Goal: Task Accomplishment & Management: Complete application form

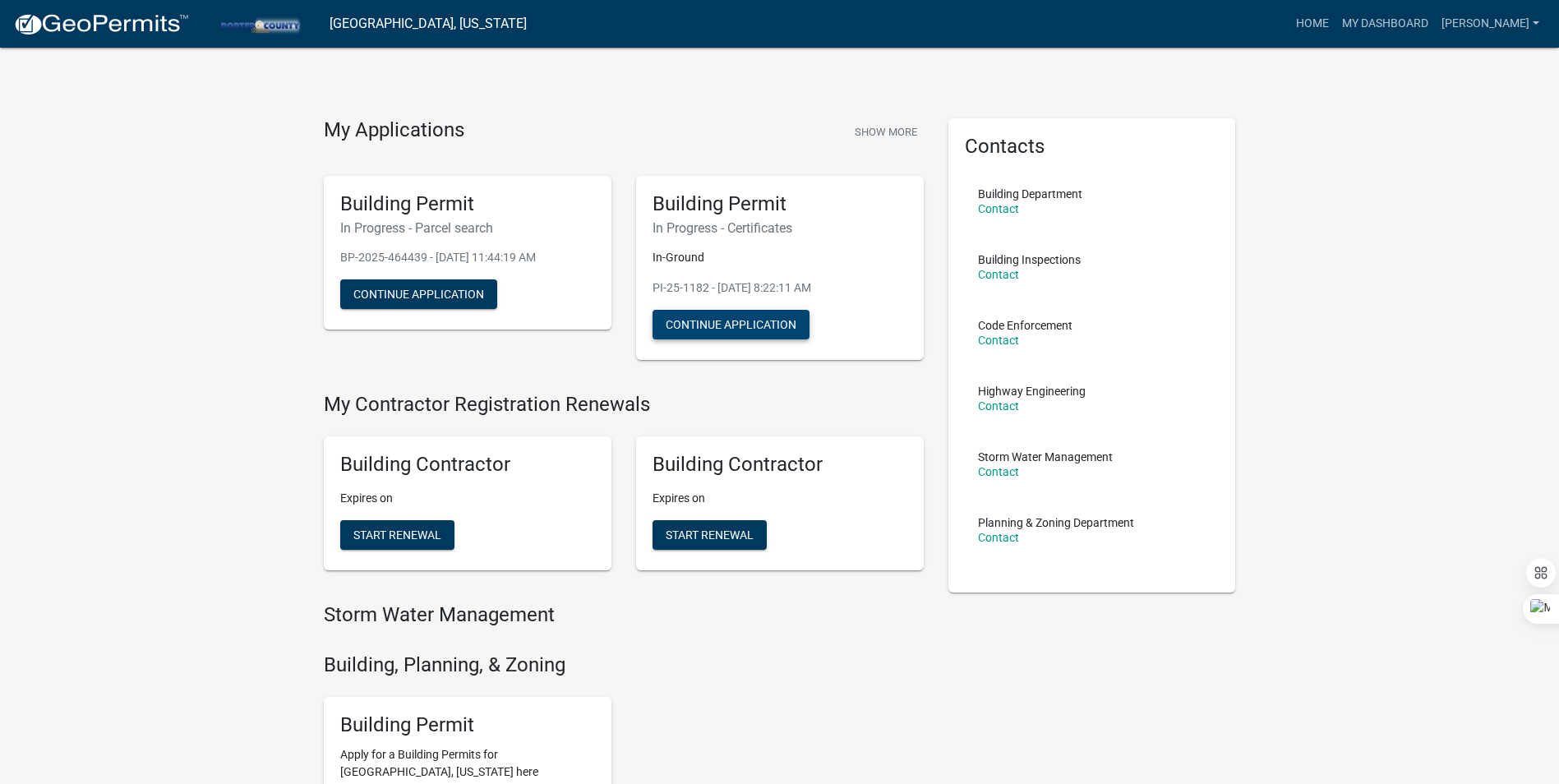
click at [730, 325] on button "Continue Application" at bounding box center [731, 325] width 157 height 30
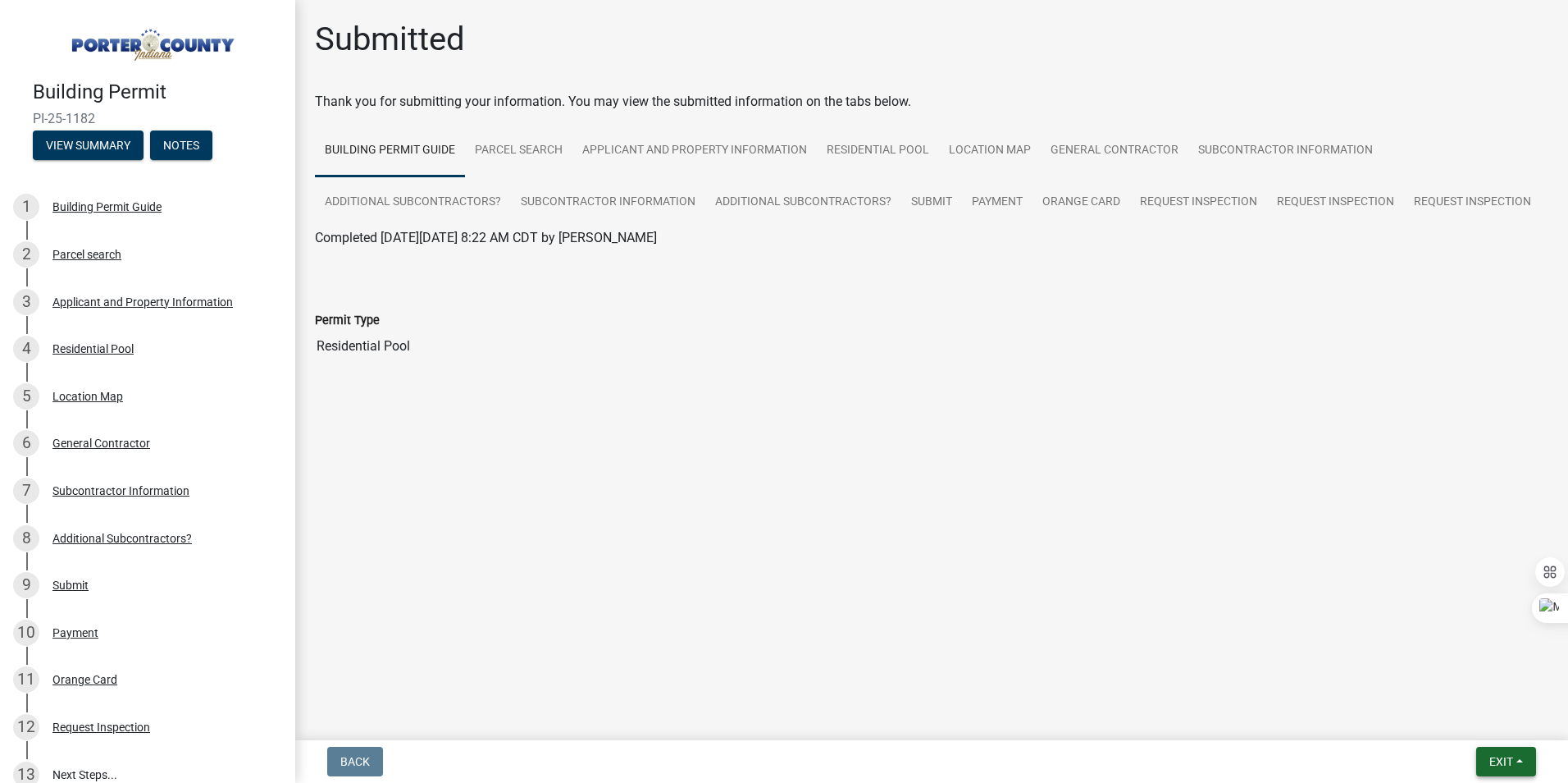
click at [1482, 761] on button "Exit" at bounding box center [1506, 762] width 60 height 30
click at [1470, 721] on button "Save & Exit" at bounding box center [1471, 718] width 131 height 40
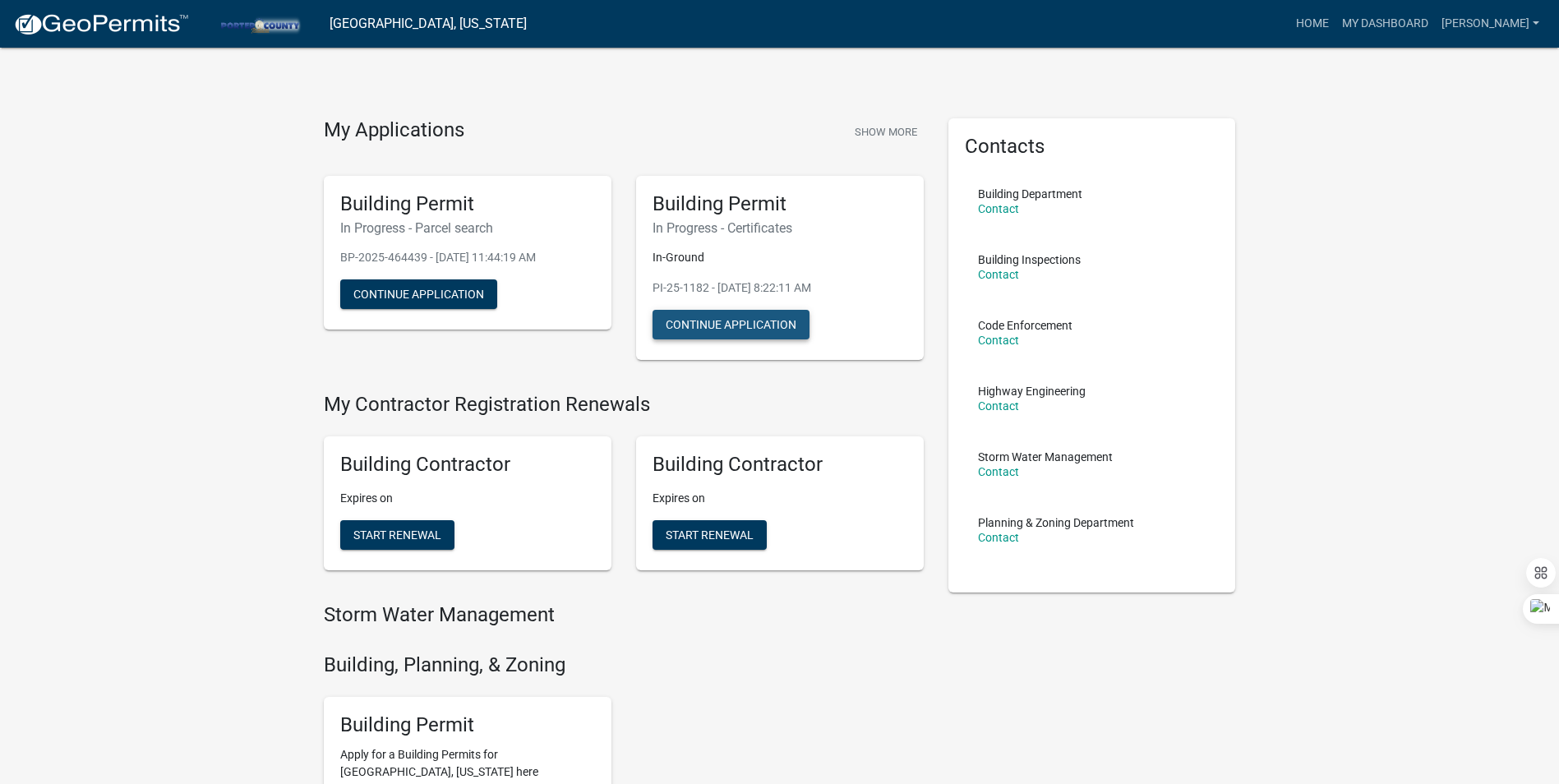
click at [699, 321] on button "Continue Application" at bounding box center [731, 325] width 157 height 30
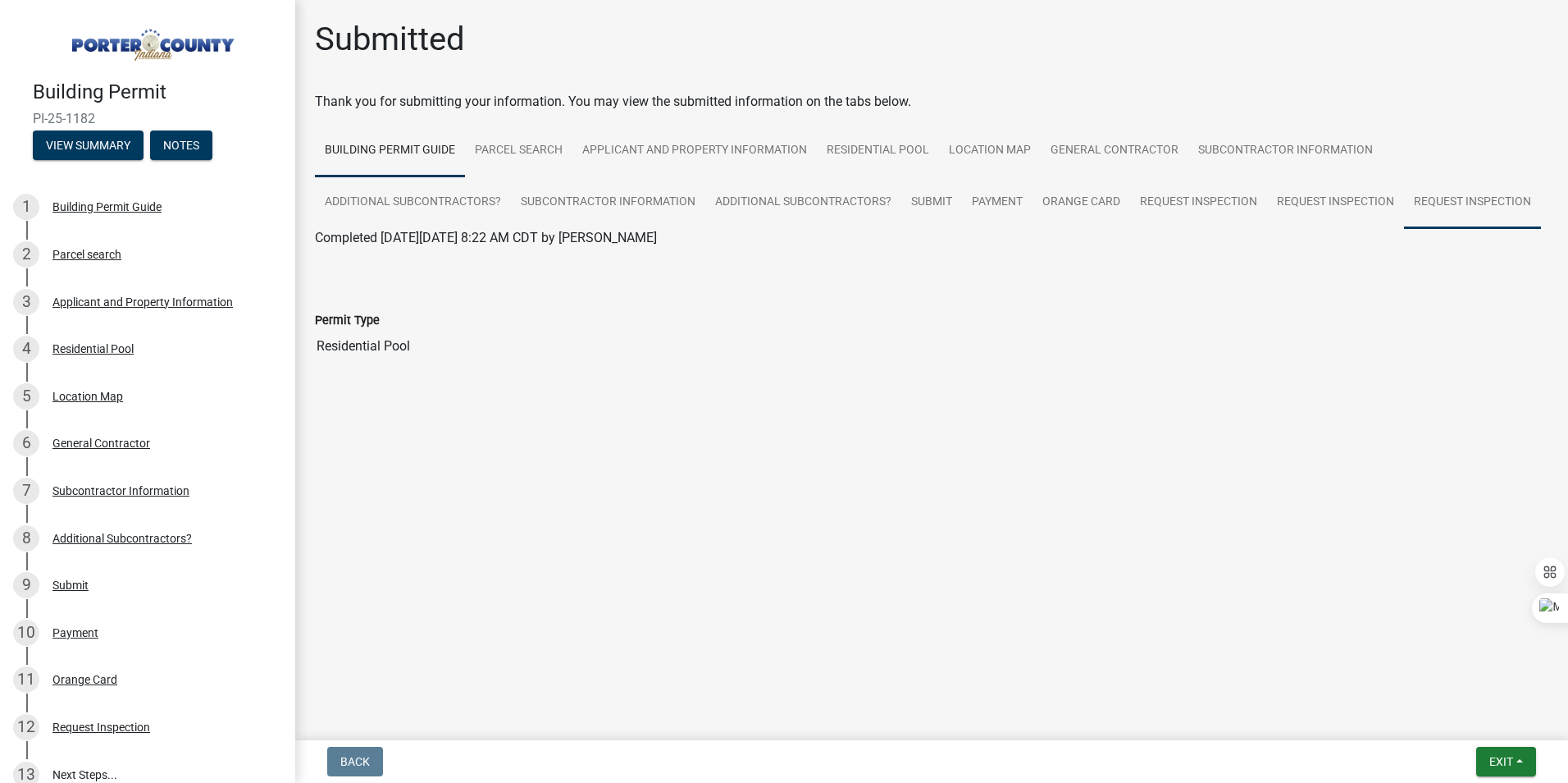
click at [1465, 209] on link "Request Inspection" at bounding box center [1473, 202] width 137 height 53
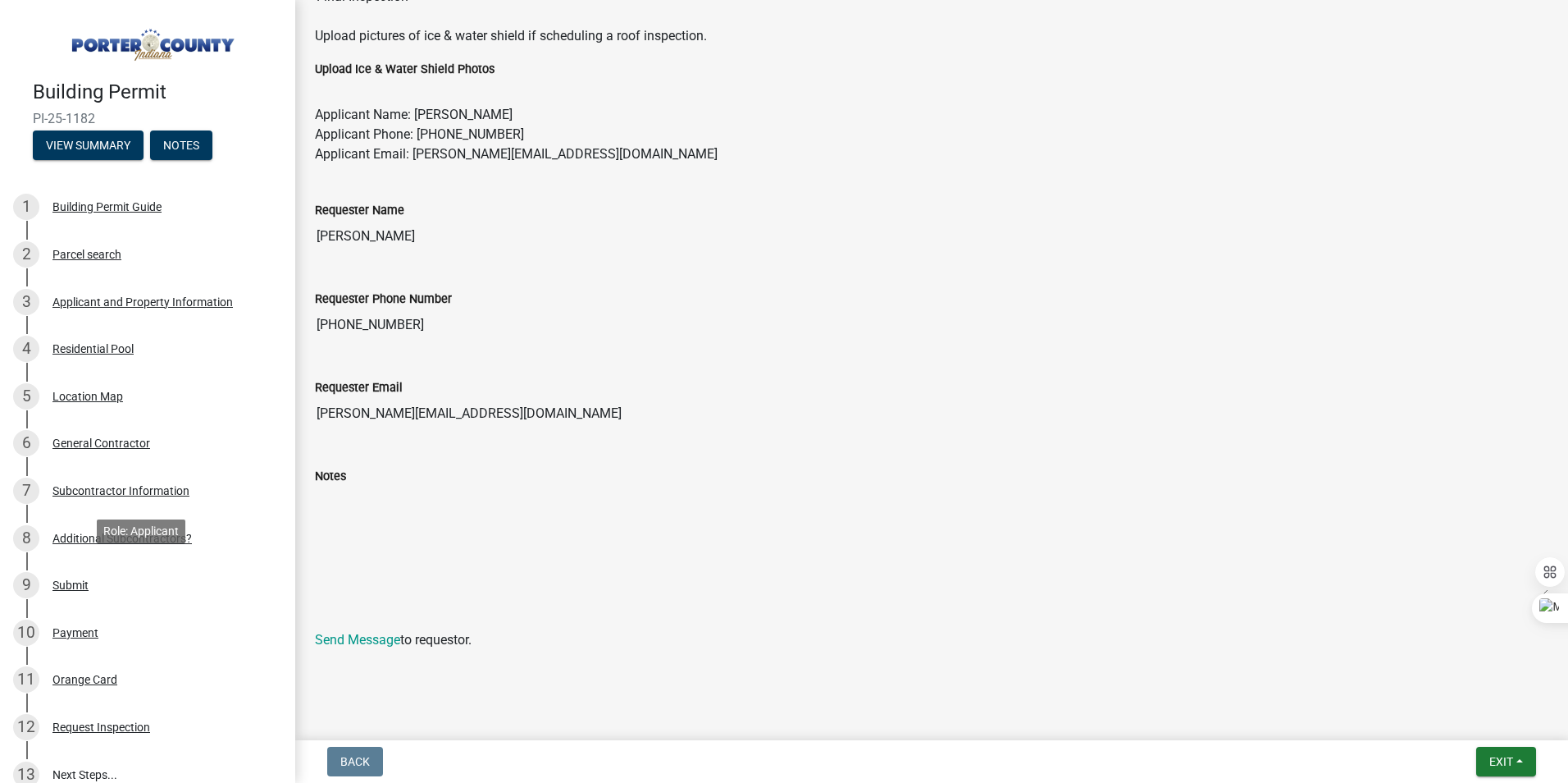
scroll to position [202, 0]
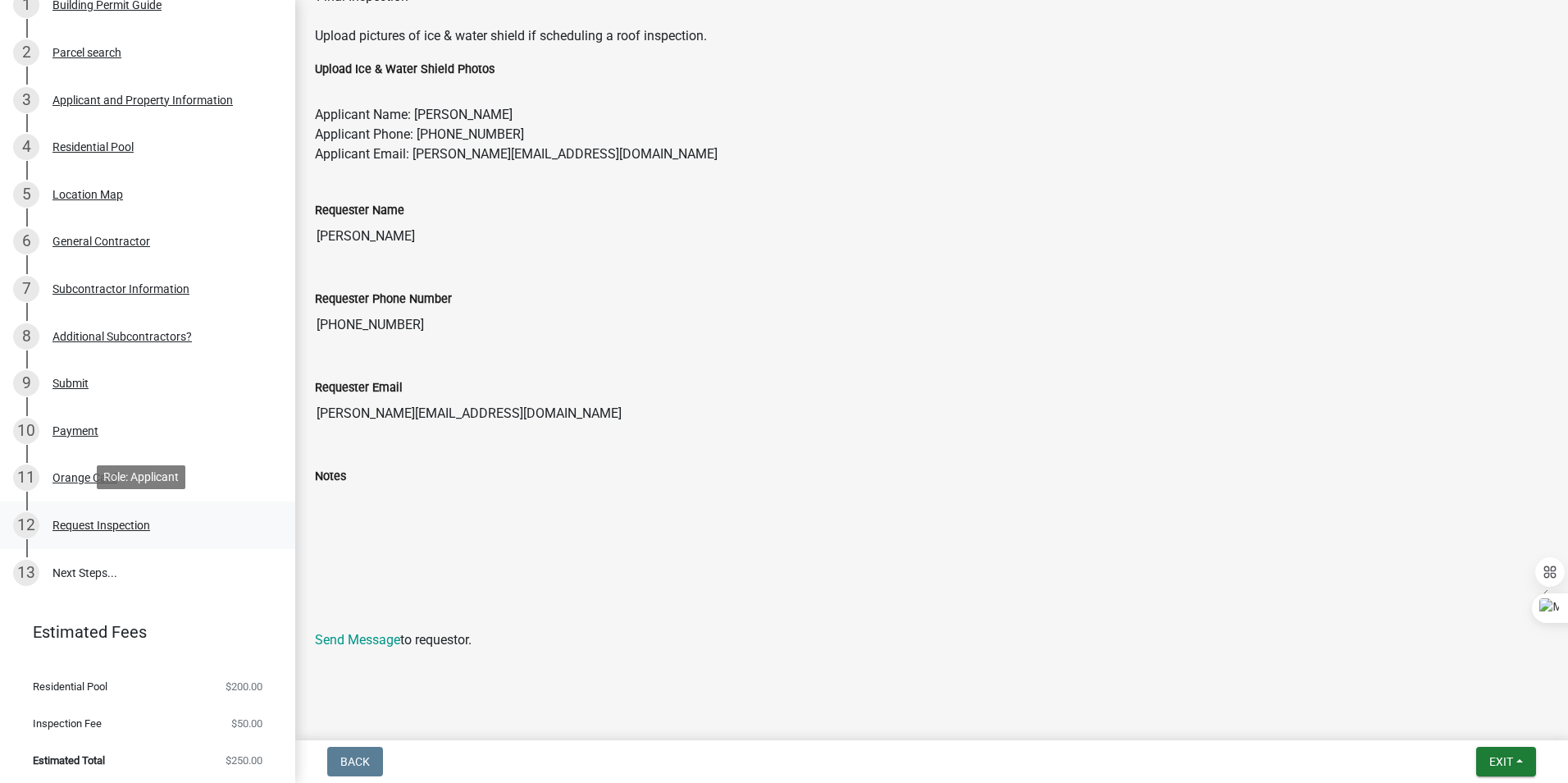
click at [92, 520] on div "Request Inspection" at bounding box center [102, 525] width 98 height 11
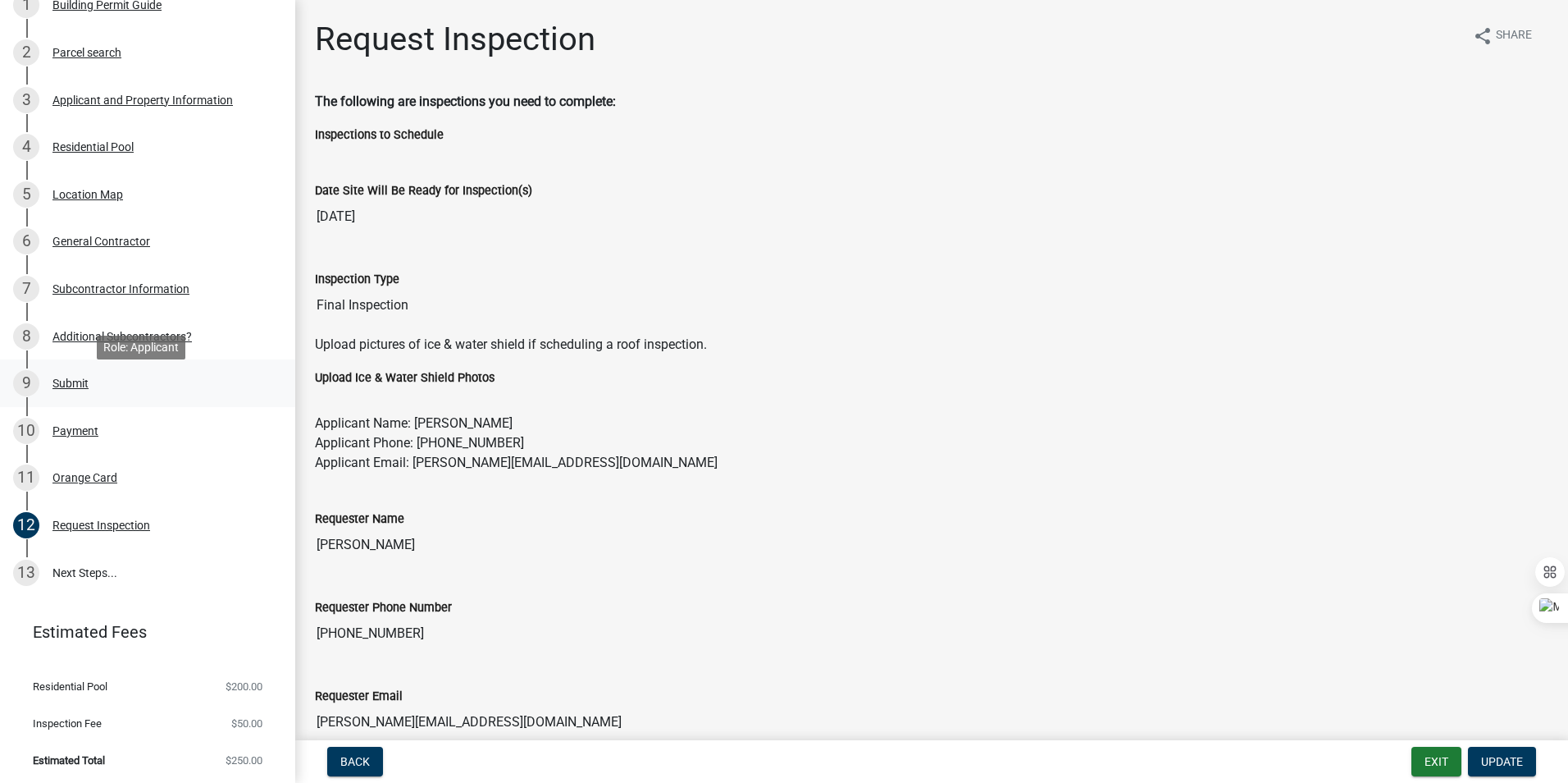
scroll to position [0, 0]
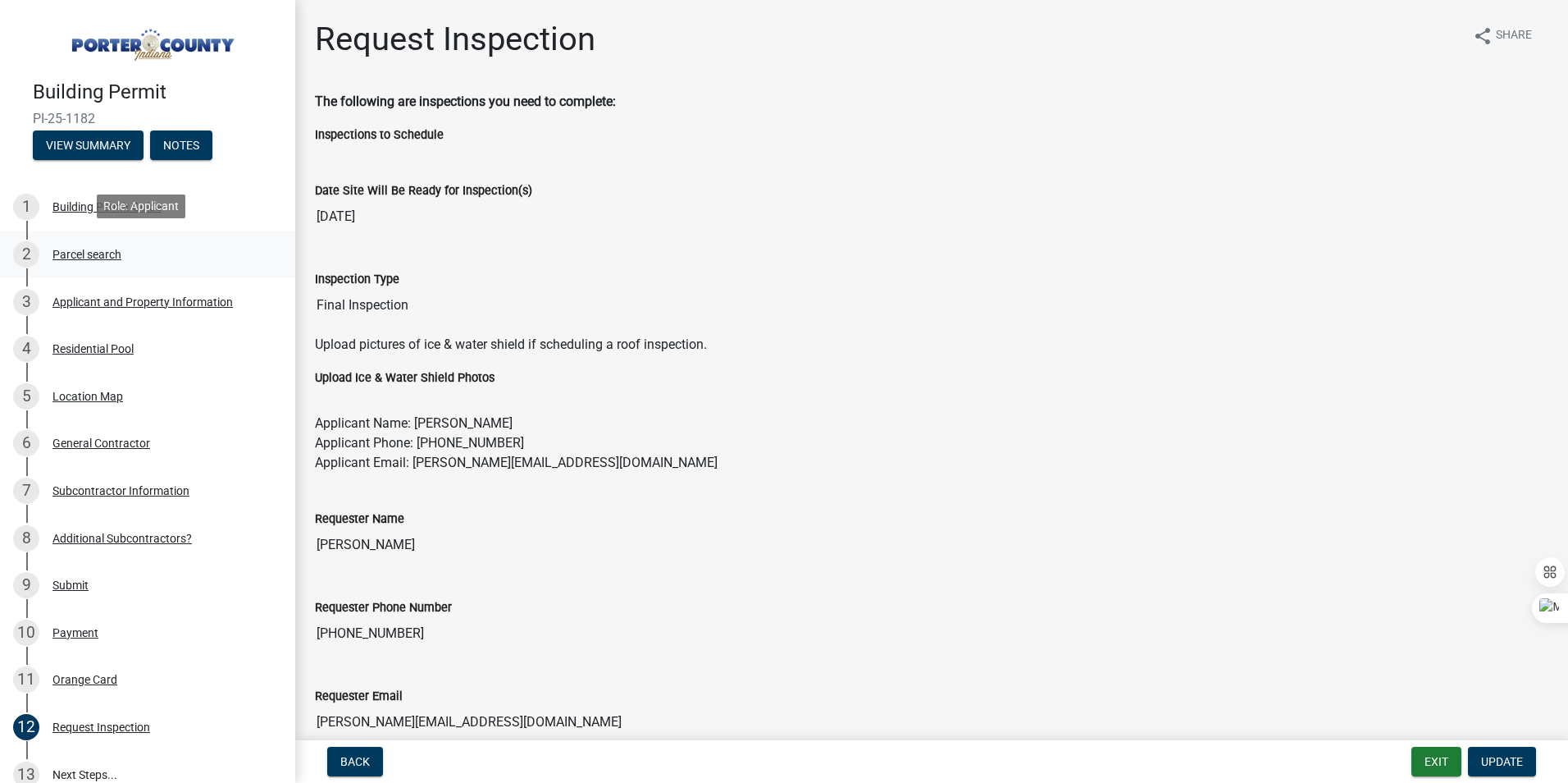
click at [110, 249] on div "Parcel search" at bounding box center [87, 254] width 69 height 11
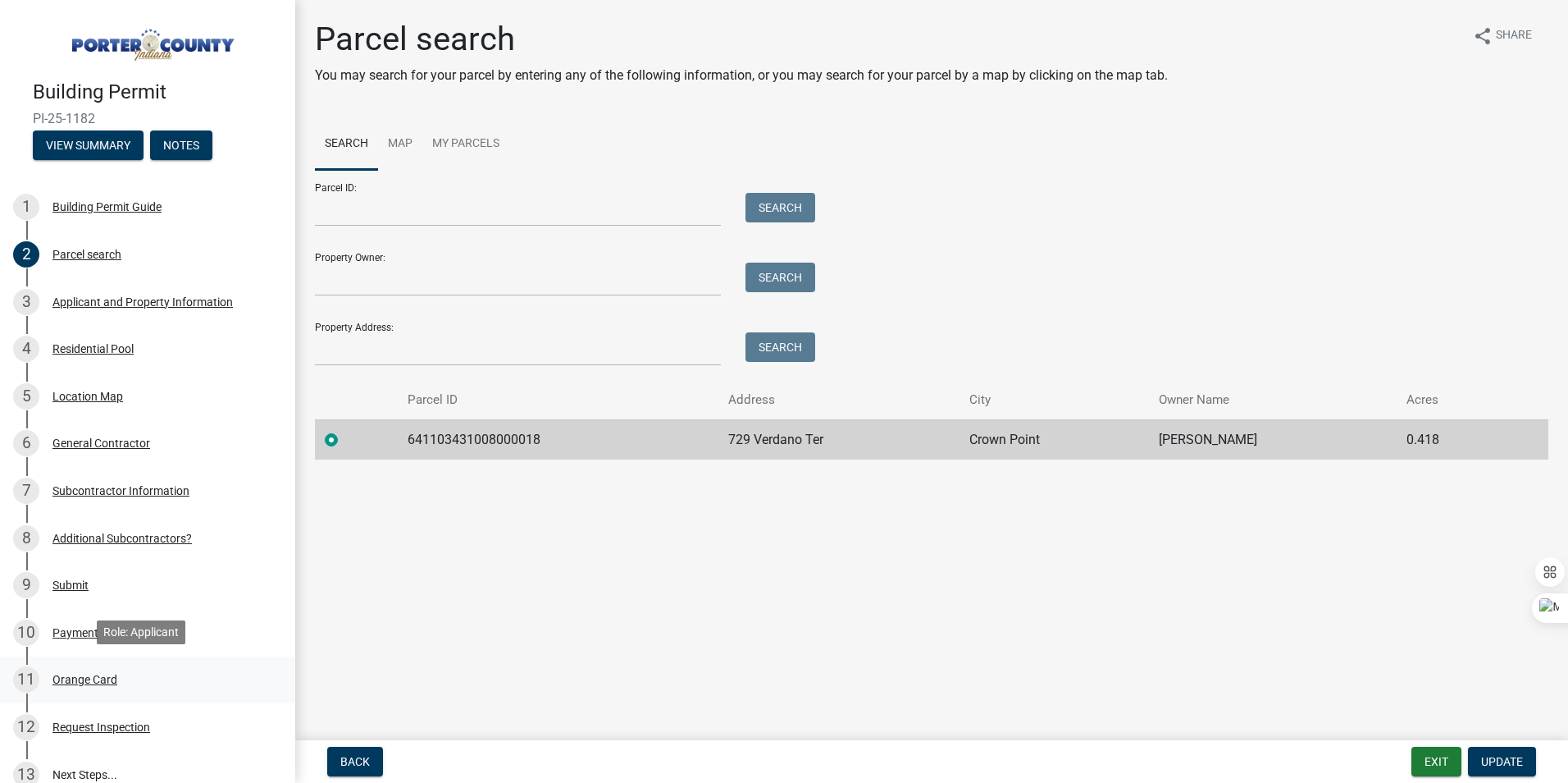
click at [84, 674] on div "Orange Card" at bounding box center [85, 679] width 65 height 11
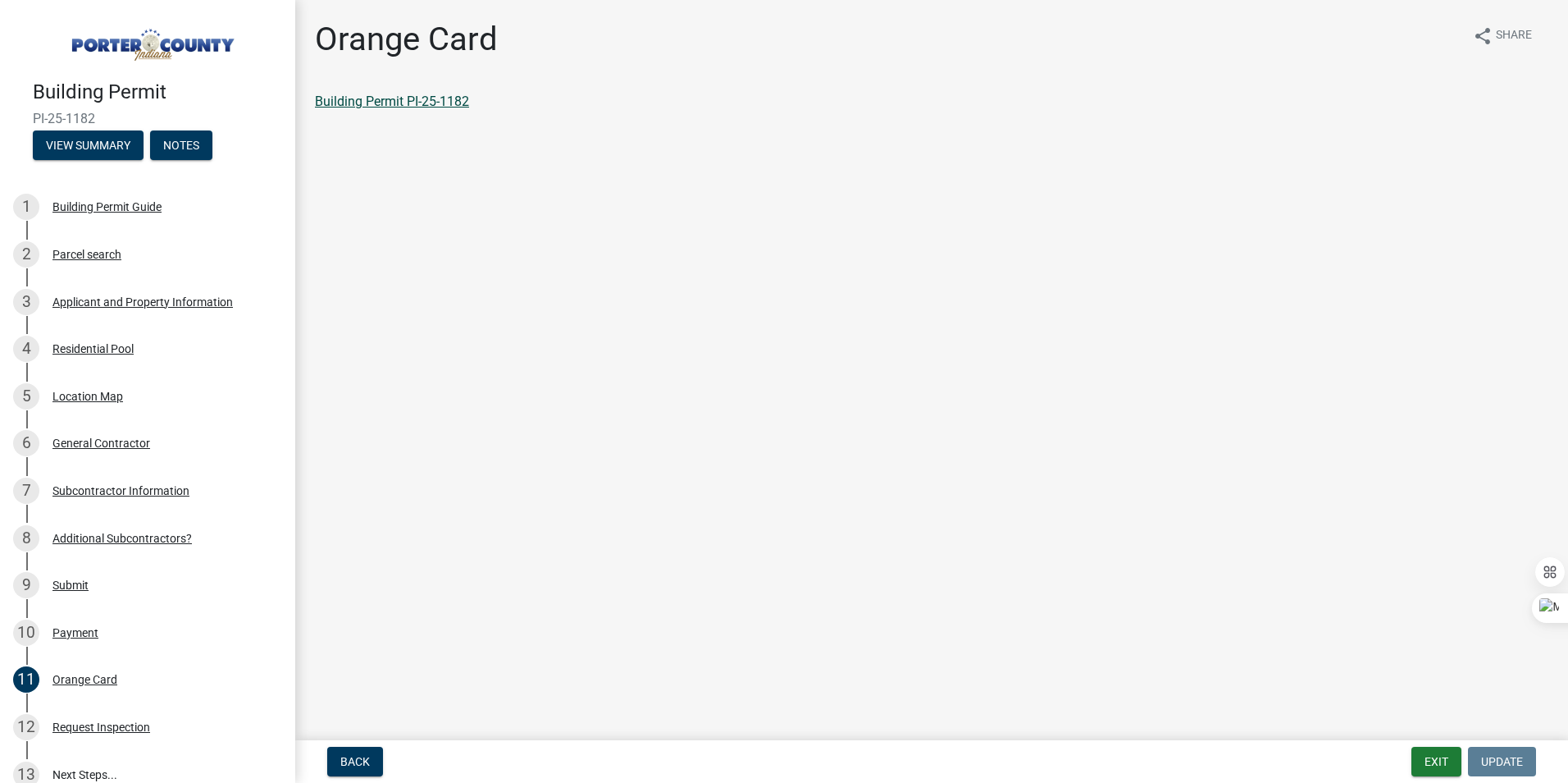
click at [413, 96] on link "Building Permit PI-25-1182" at bounding box center [392, 101] width 154 height 16
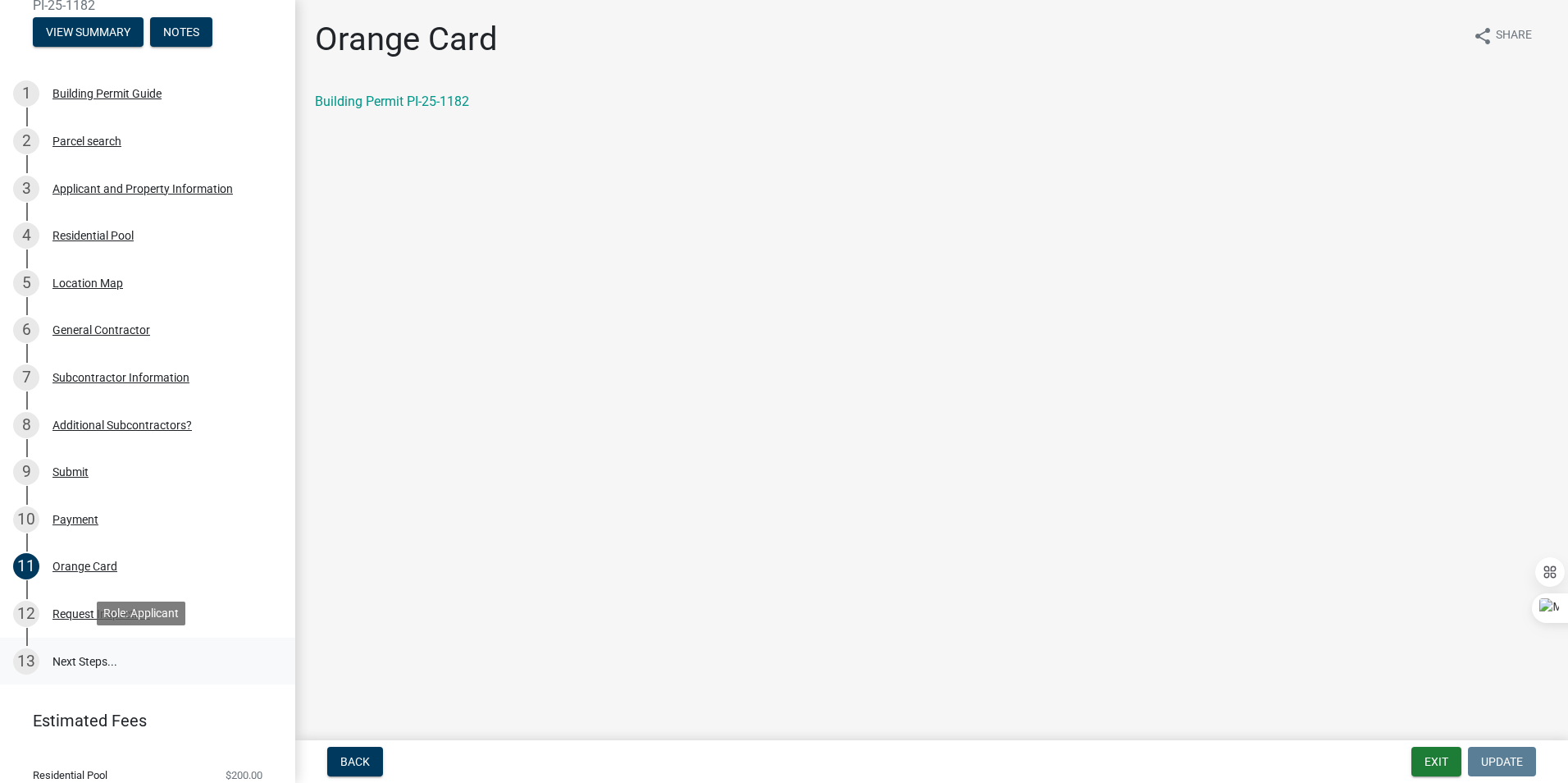
scroll to position [202, 0]
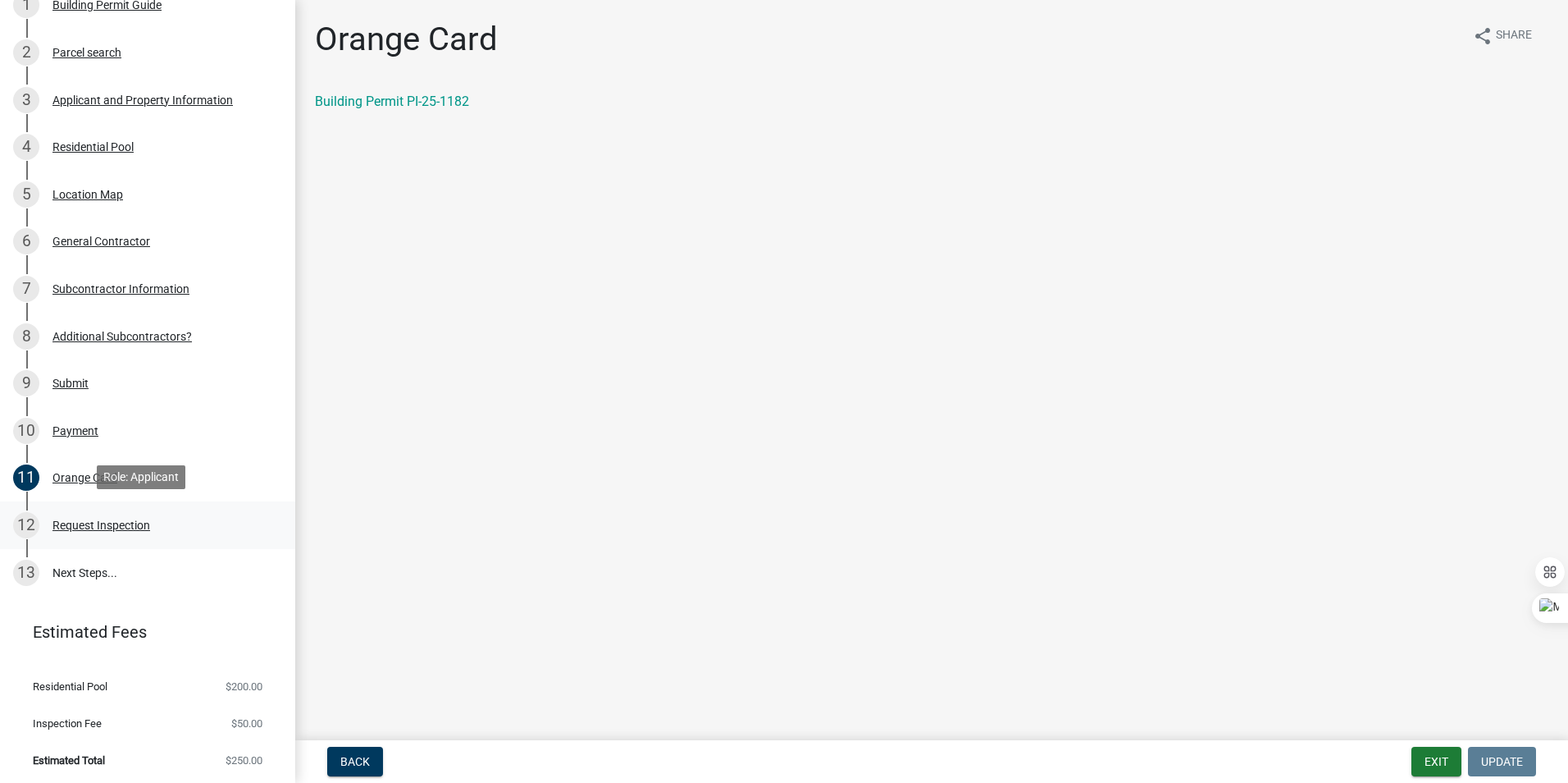
click at [105, 522] on div "Request Inspection" at bounding box center [102, 525] width 98 height 11
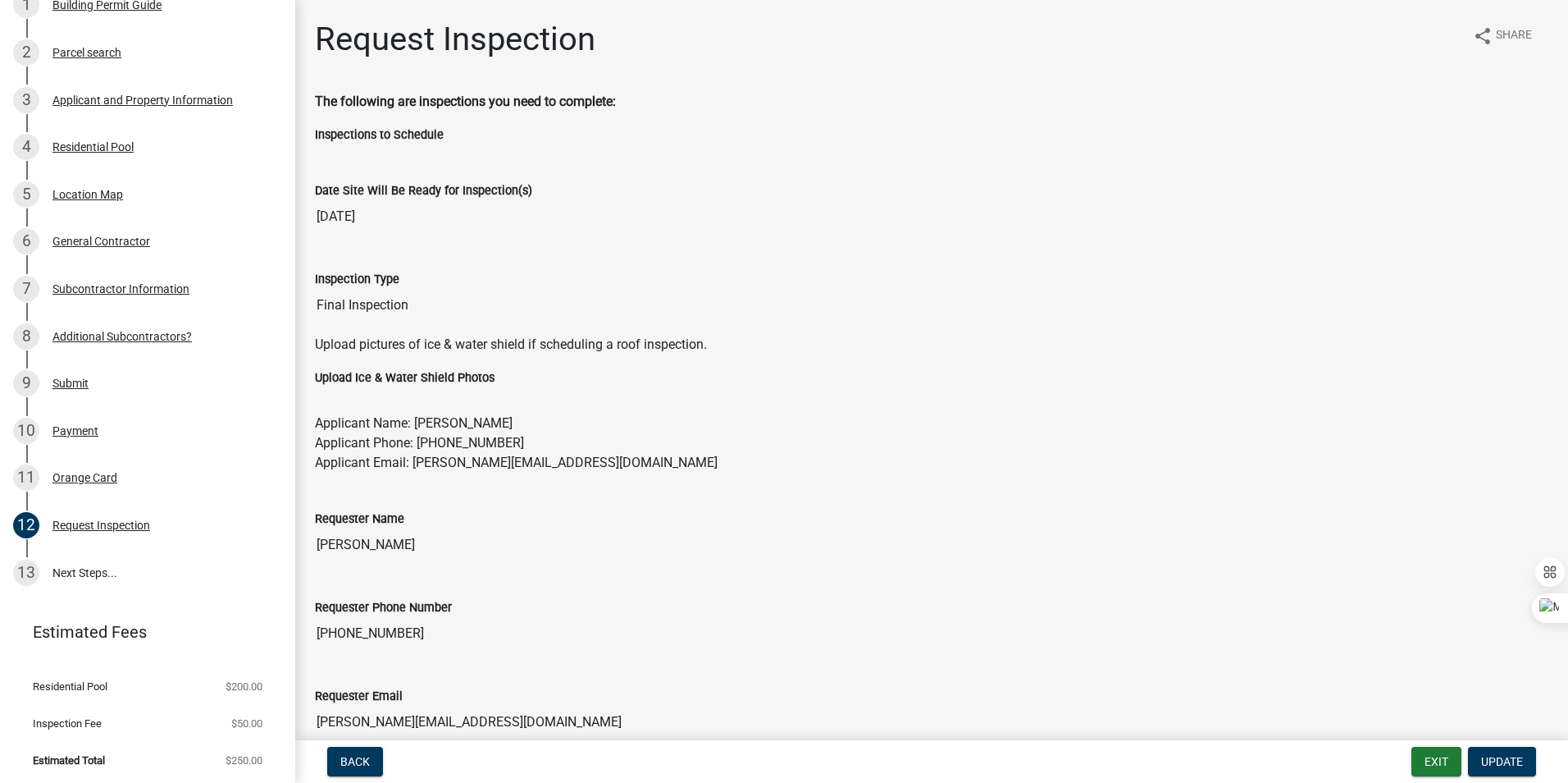
drag, startPoint x: 315, startPoint y: 220, endPoint x: 392, endPoint y: 233, distance: 78.1
click at [392, 233] on div "Date Site Will Be Ready for Inspection(s) [DATE]" at bounding box center [932, 202] width 1258 height 89
drag, startPoint x: 392, startPoint y: 233, endPoint x: 442, endPoint y: 316, distance: 96.9
click at [449, 302] on input "Final Inspection" at bounding box center [931, 305] width 1234 height 33
click at [938, 532] on input "[PERSON_NAME]" at bounding box center [931, 545] width 1234 height 33
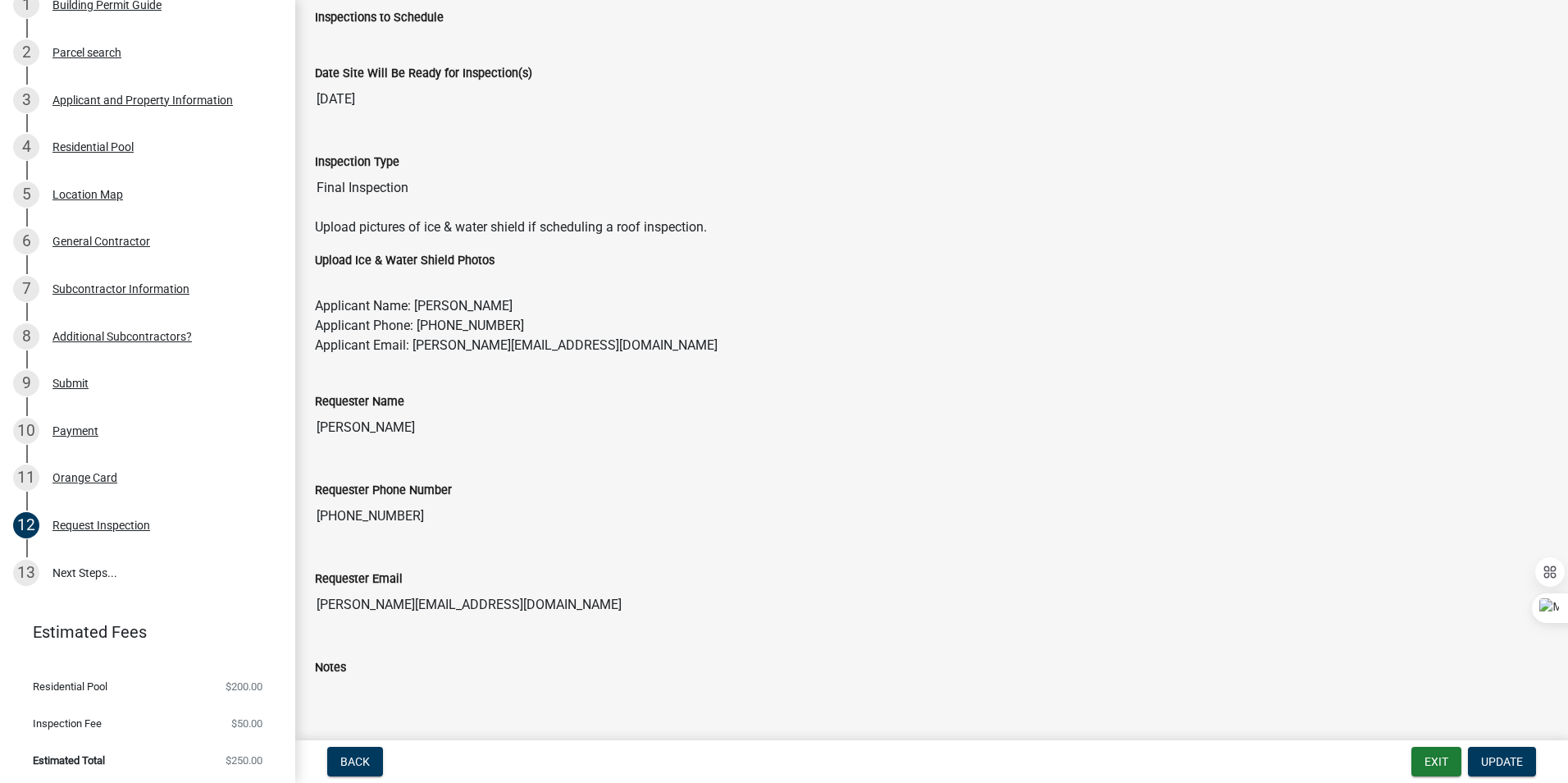
scroll to position [288, 0]
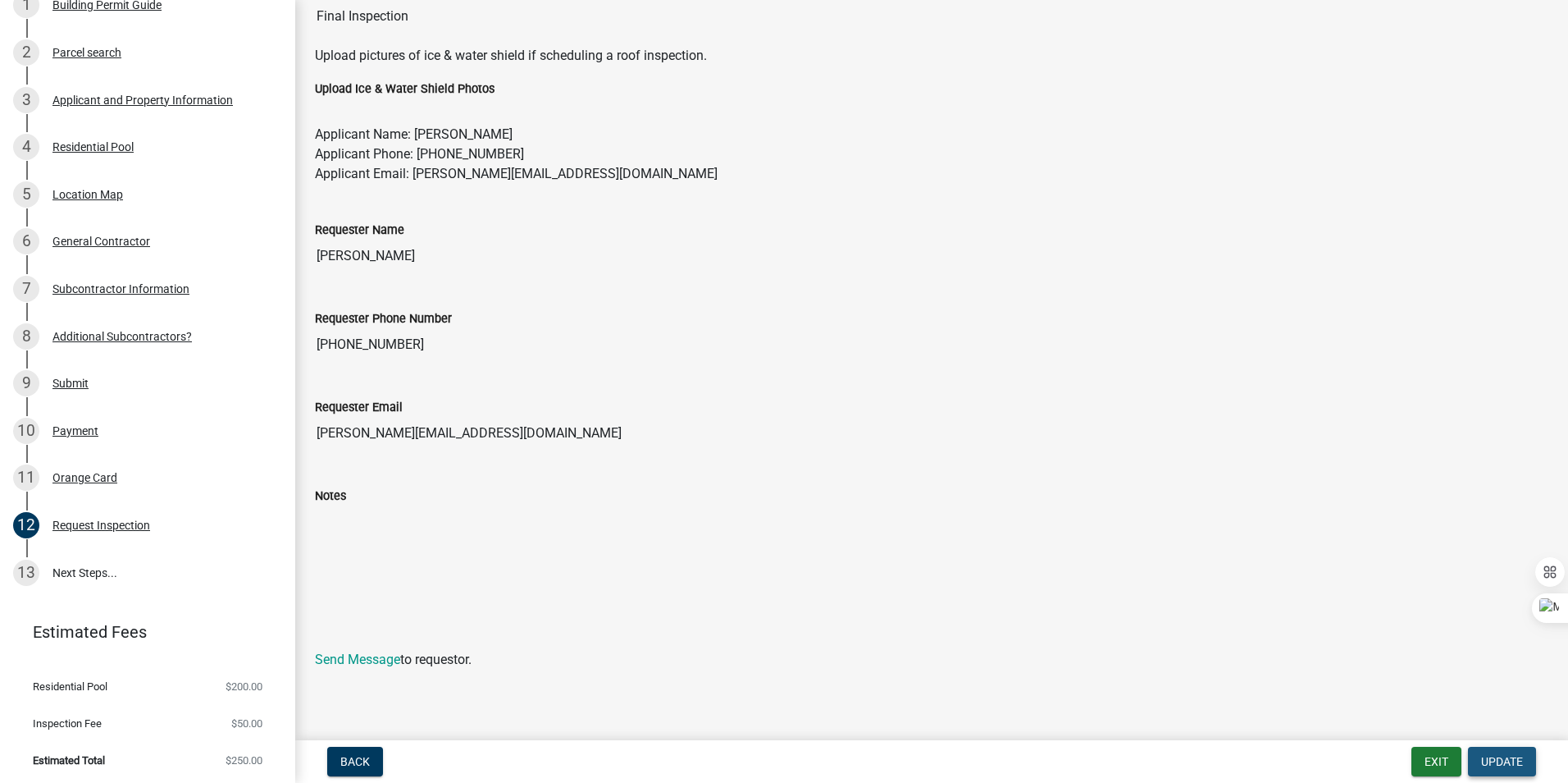
click at [1468, 760] on button "Update" at bounding box center [1502, 762] width 68 height 30
click at [1445, 760] on button "Exit" at bounding box center [1437, 762] width 50 height 30
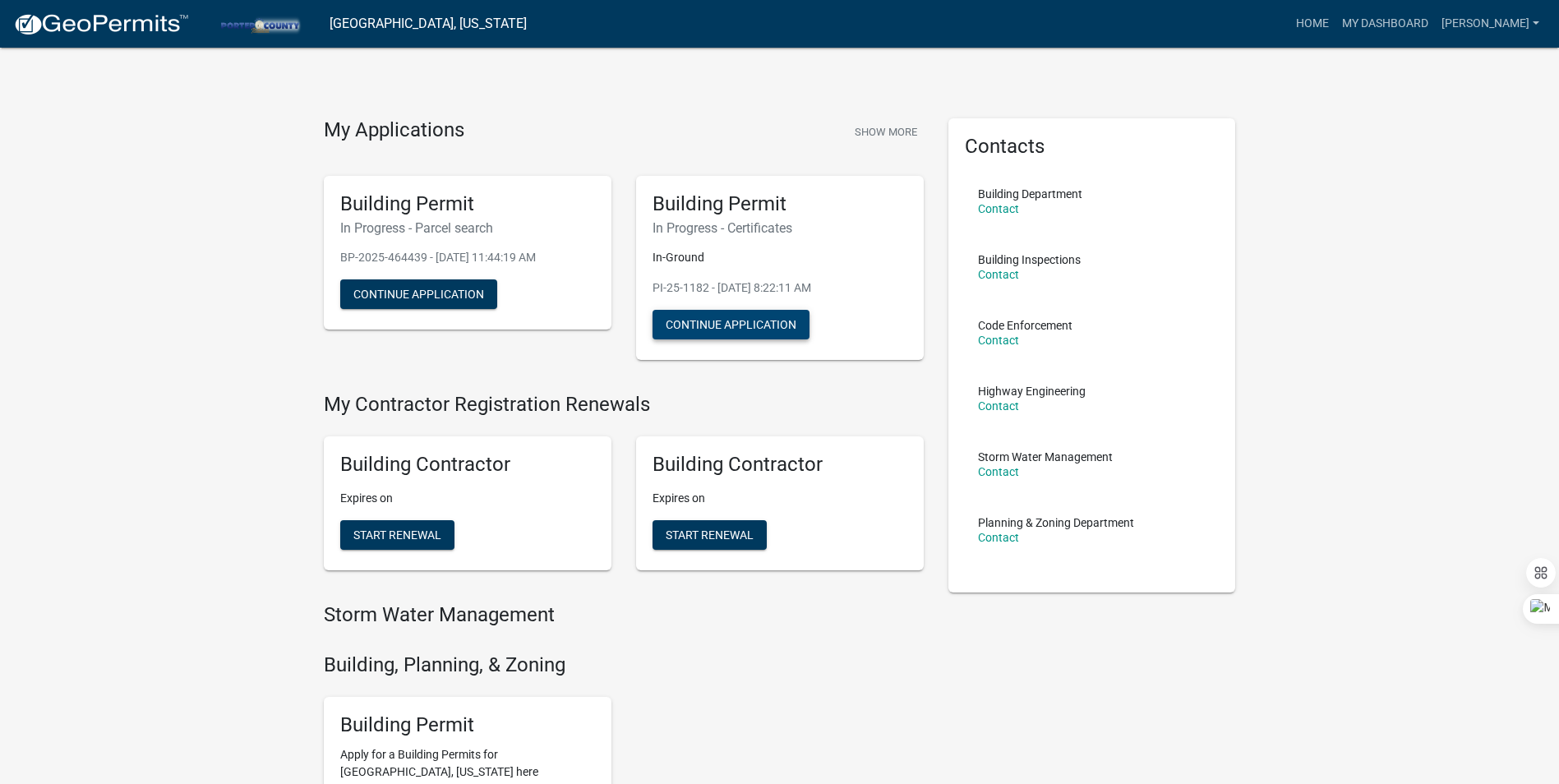
click at [731, 328] on button "Continue Application" at bounding box center [731, 325] width 157 height 30
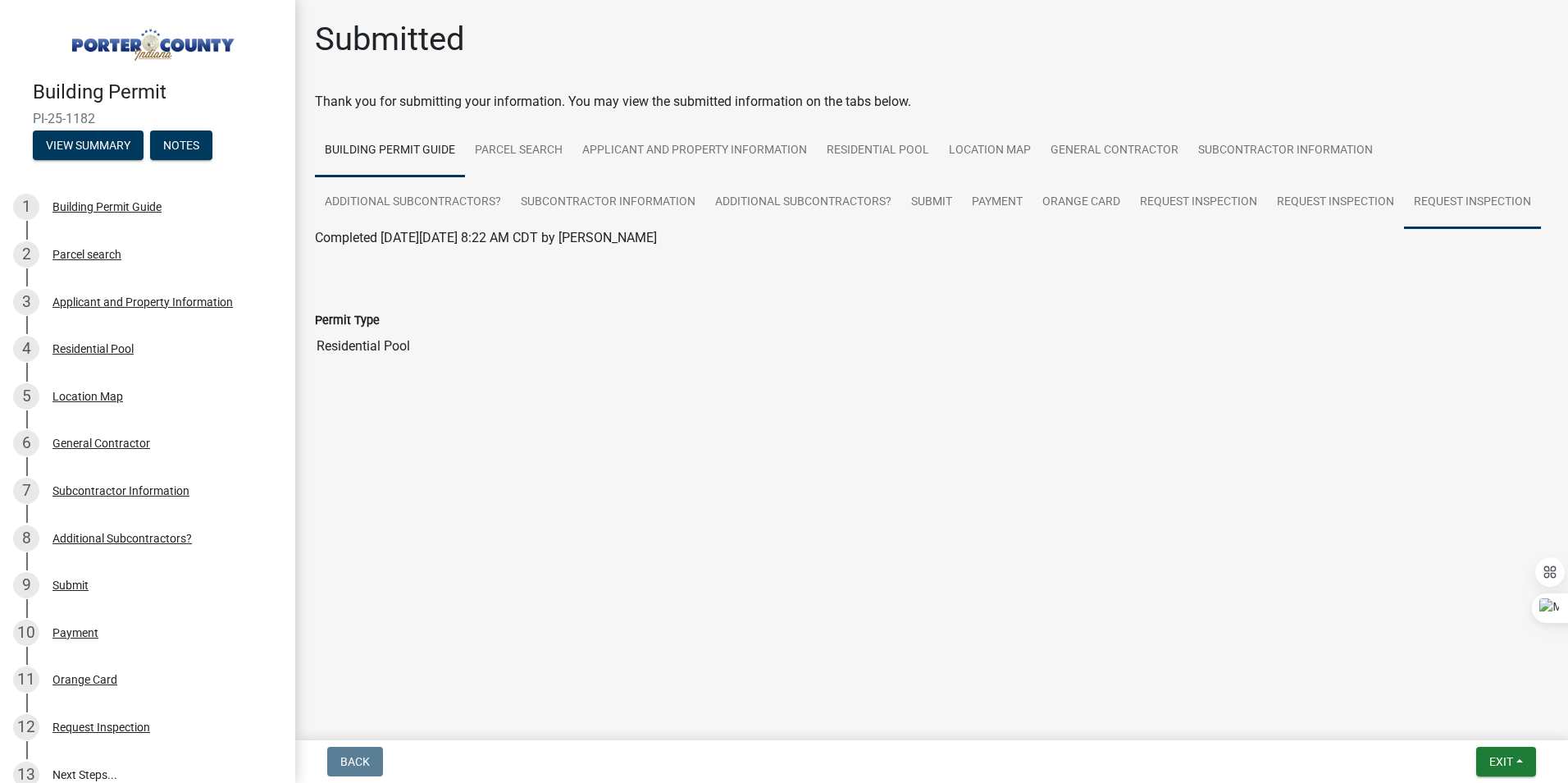
click at [1458, 211] on link "Request Inspection" at bounding box center [1473, 202] width 137 height 53
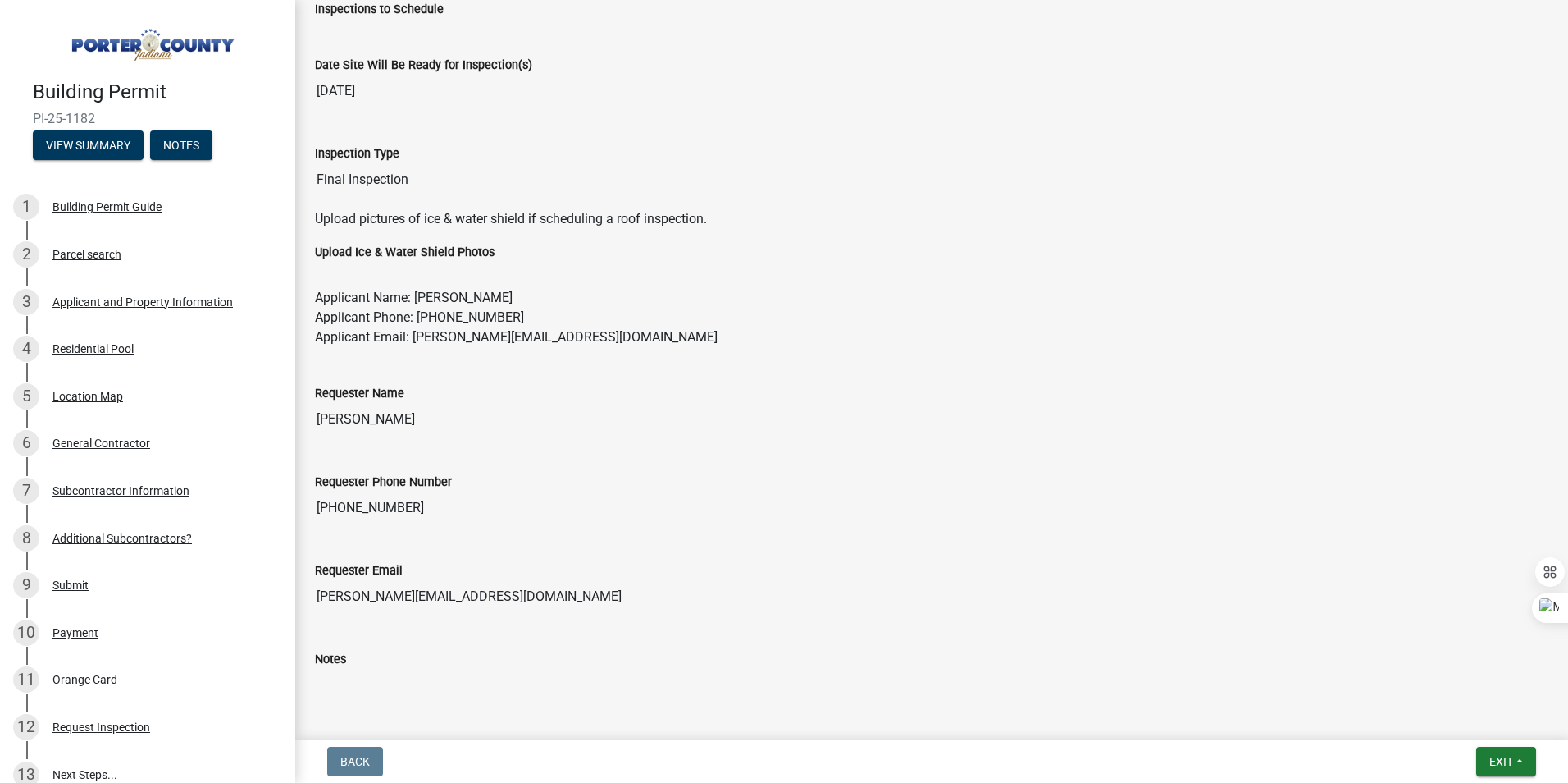
scroll to position [270, 0]
